Goal: Navigation & Orientation: Find specific page/section

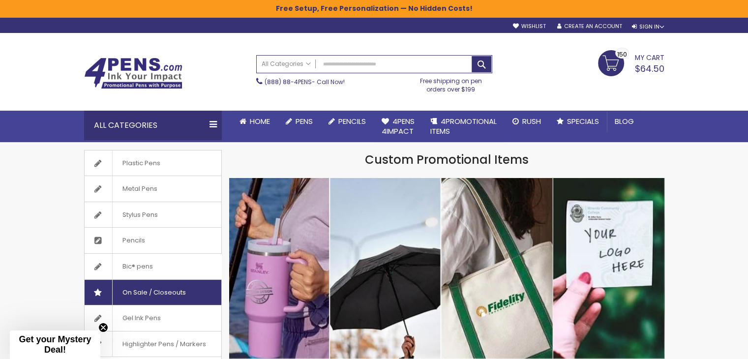
click at [167, 290] on span "On Sale / Closeouts" at bounding box center [154, 293] width 84 height 26
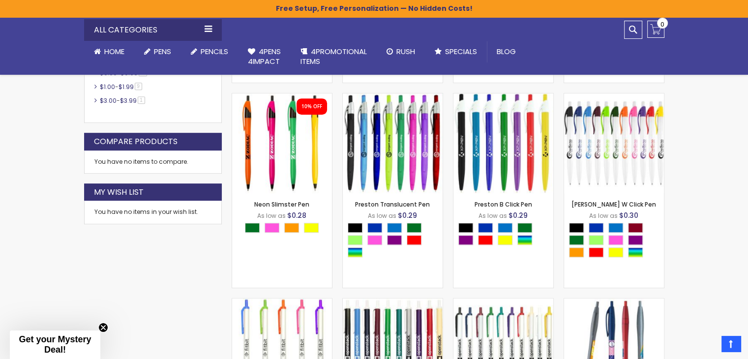
scroll to position [475, 0]
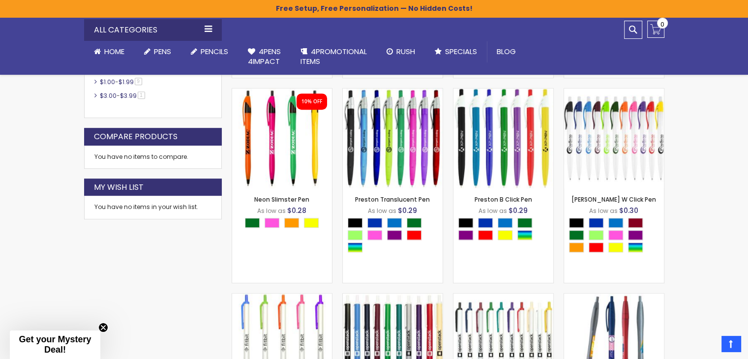
drag, startPoint x: 751, startPoint y: 46, endPoint x: 755, endPoint y: 120, distance: 73.8
